Goal: Transaction & Acquisition: Subscribe to service/newsletter

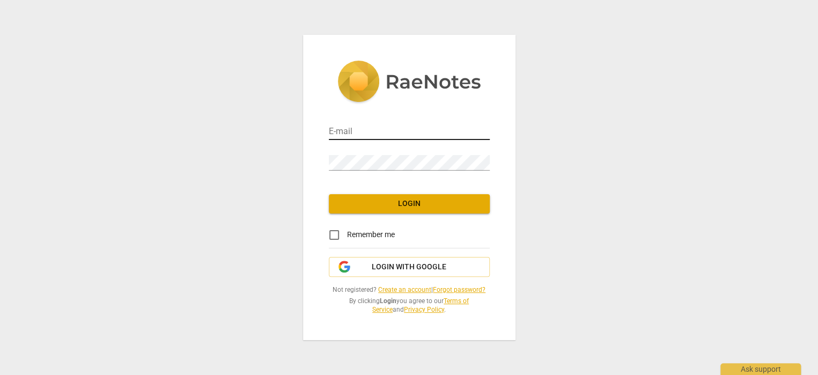
click at [374, 131] on input "email" at bounding box center [409, 133] width 161 height 16
type input "[EMAIL_ADDRESS][DOMAIN_NAME]"
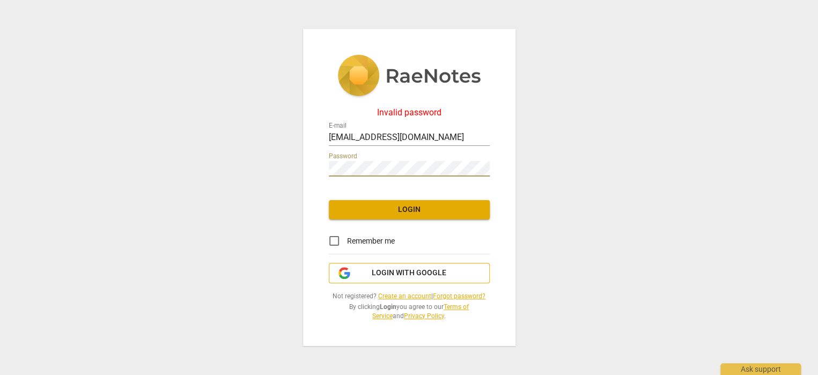
click at [394, 268] on span "Login with Google" at bounding box center [409, 273] width 75 height 11
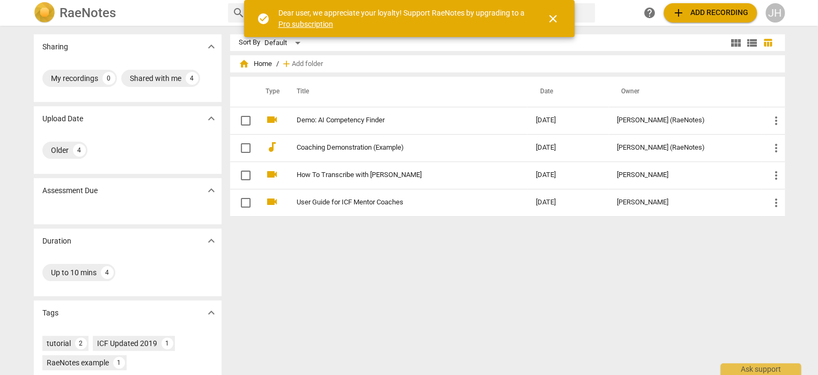
click at [708, 9] on span "add Add recording" at bounding box center [710, 12] width 76 height 13
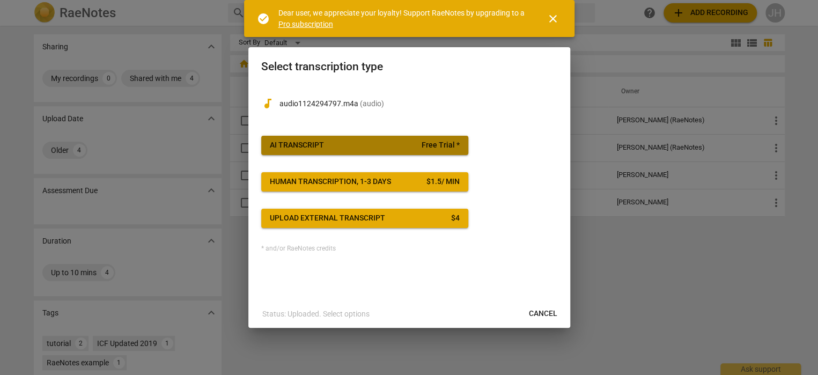
click at [444, 143] on span "Free Trial *" at bounding box center [441, 145] width 38 height 11
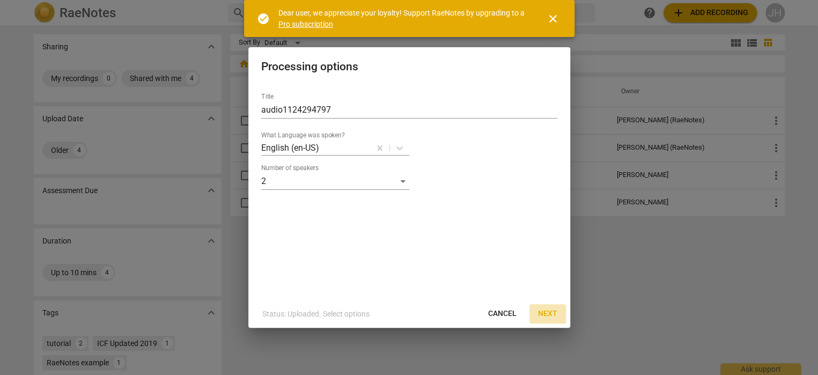
click at [552, 311] on span "Next" at bounding box center [547, 314] width 19 height 11
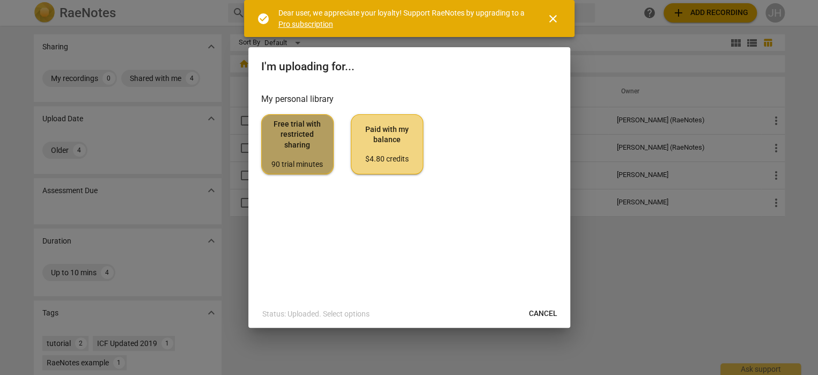
click at [296, 144] on span "Free trial with restricted sharing 90 trial minutes" at bounding box center [297, 144] width 54 height 50
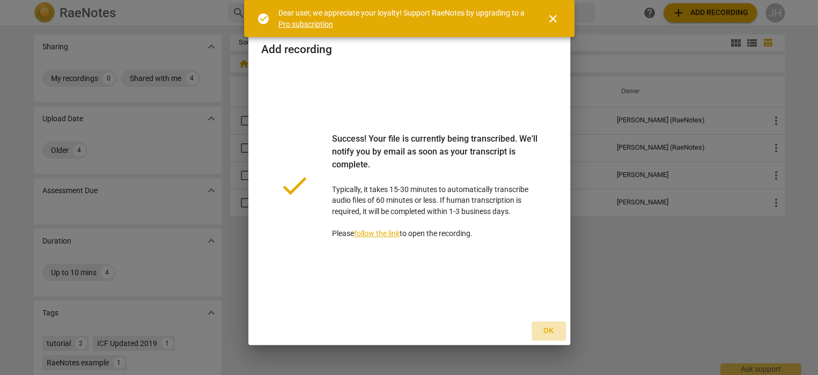
click at [547, 329] on span "Ok" at bounding box center [548, 331] width 17 height 11
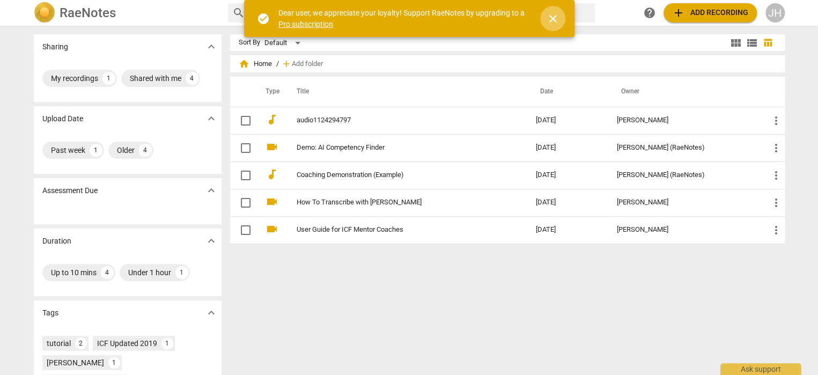
click at [549, 17] on span "close" at bounding box center [553, 18] width 13 height 13
